Goal: Navigation & Orientation: Find specific page/section

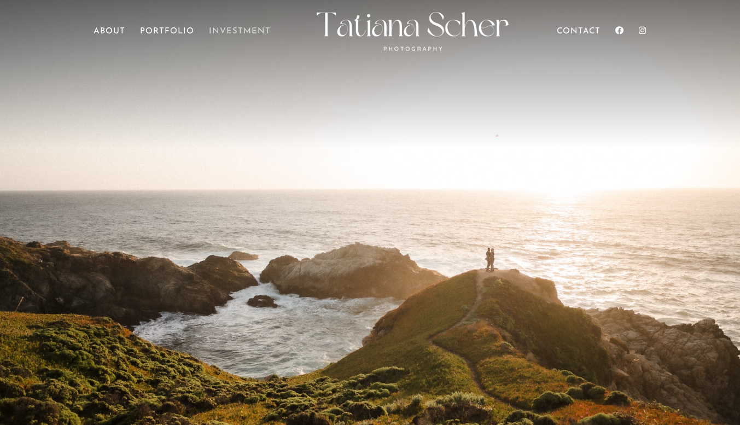
click at [219, 31] on link "Investment" at bounding box center [240, 43] width 62 height 31
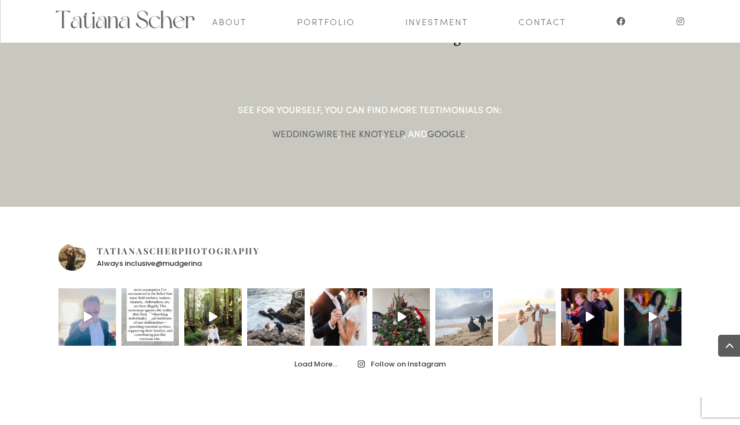
scroll to position [1635, 0]
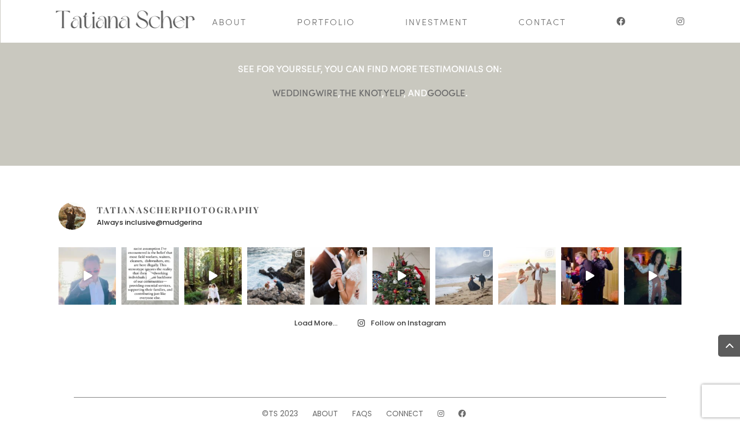
click at [88, 271] on icon "Play" at bounding box center [88, 276] width 9 height 10
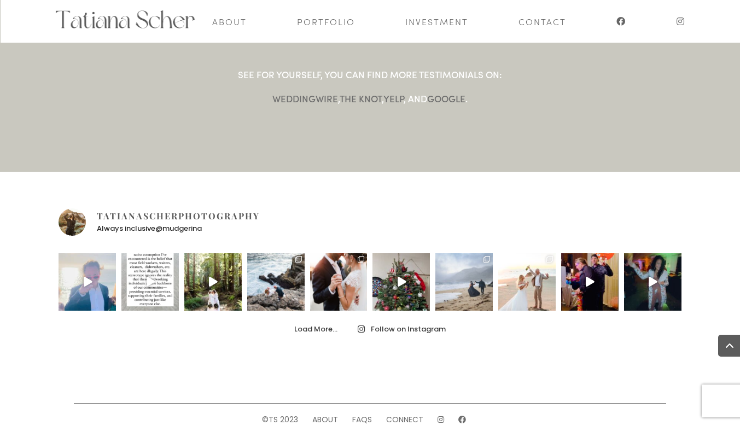
scroll to position [1628, 0]
click at [320, 18] on link "Portfolio" at bounding box center [326, 21] width 58 height 43
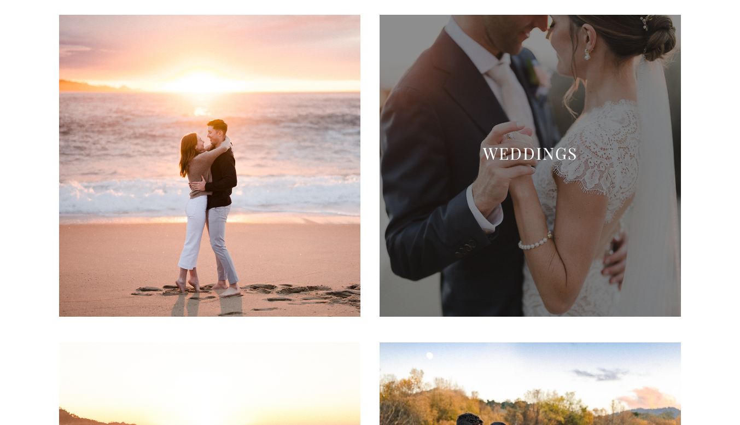
scroll to position [182, 0]
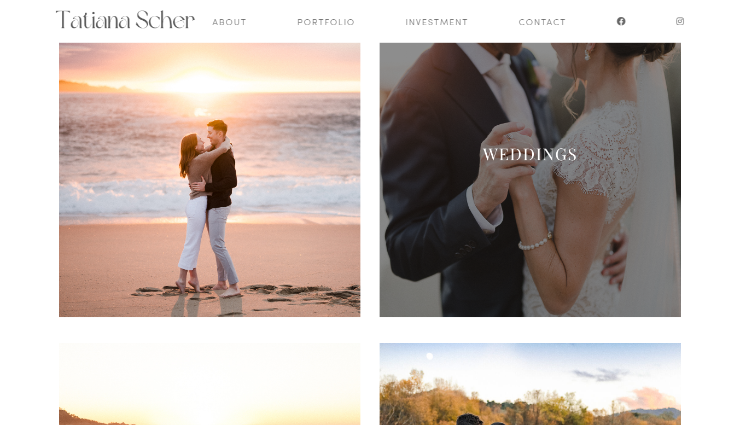
click at [518, 159] on link "Weddings" at bounding box center [530, 154] width 95 height 22
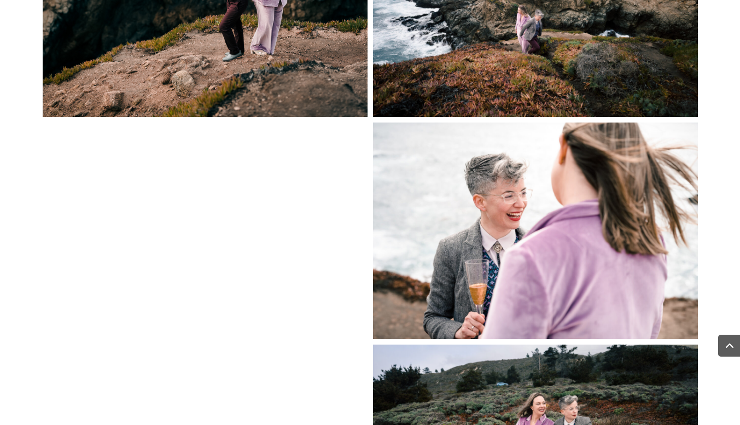
scroll to position [1506, 0]
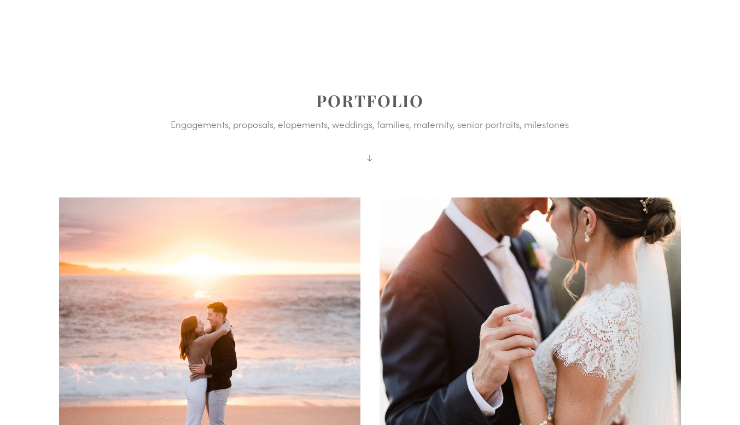
scroll to position [268, 0]
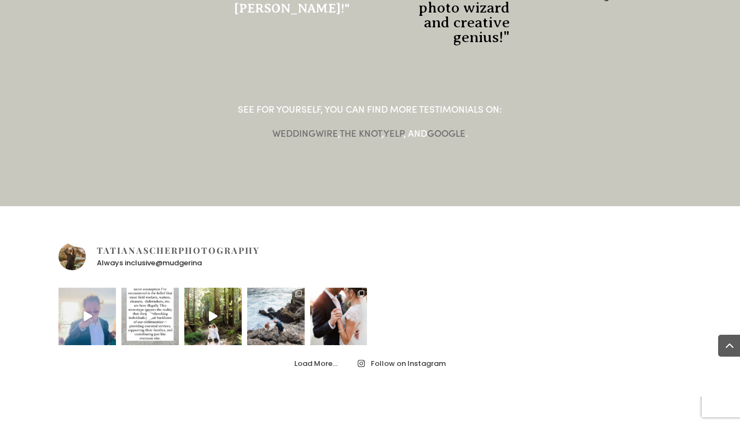
scroll to position [1628, 0]
